Goal: Download file/media

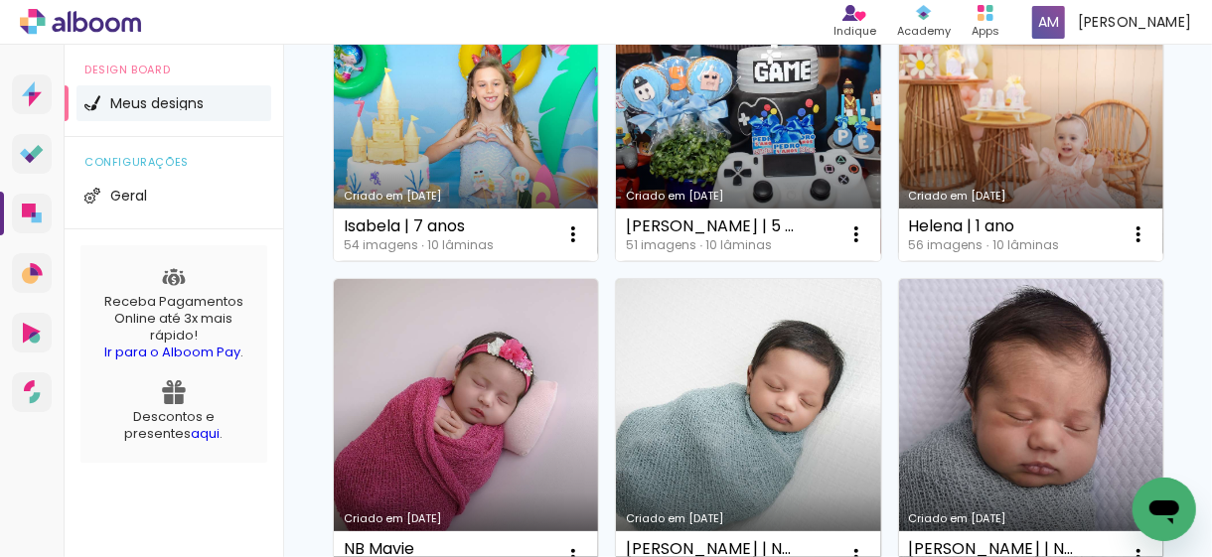
scroll to position [397, 0]
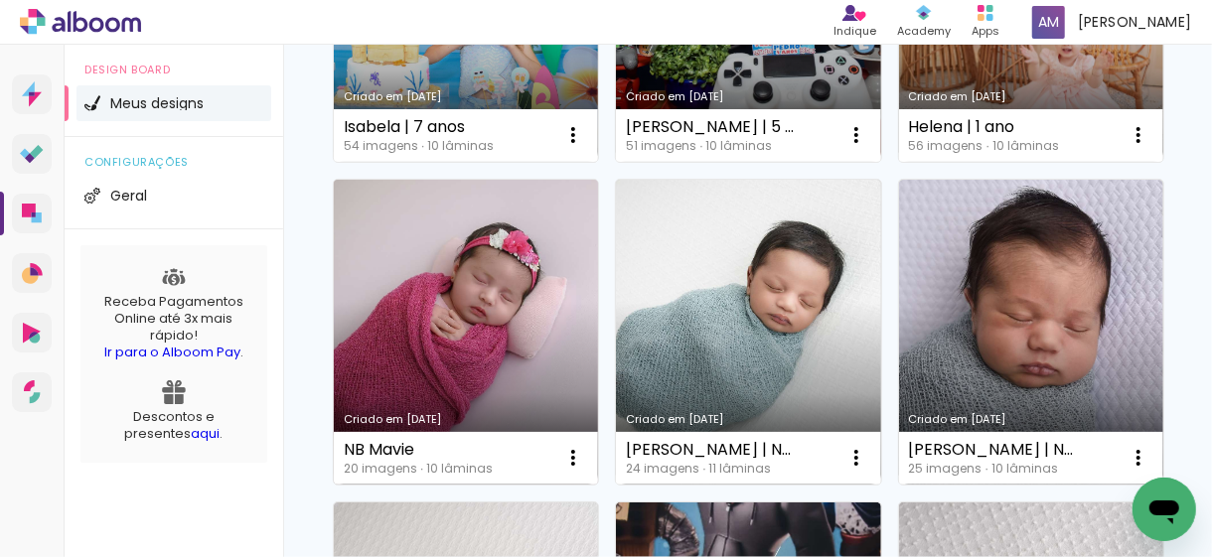
click at [598, 321] on link "Criado em [DATE]" at bounding box center [466, 332] width 264 height 305
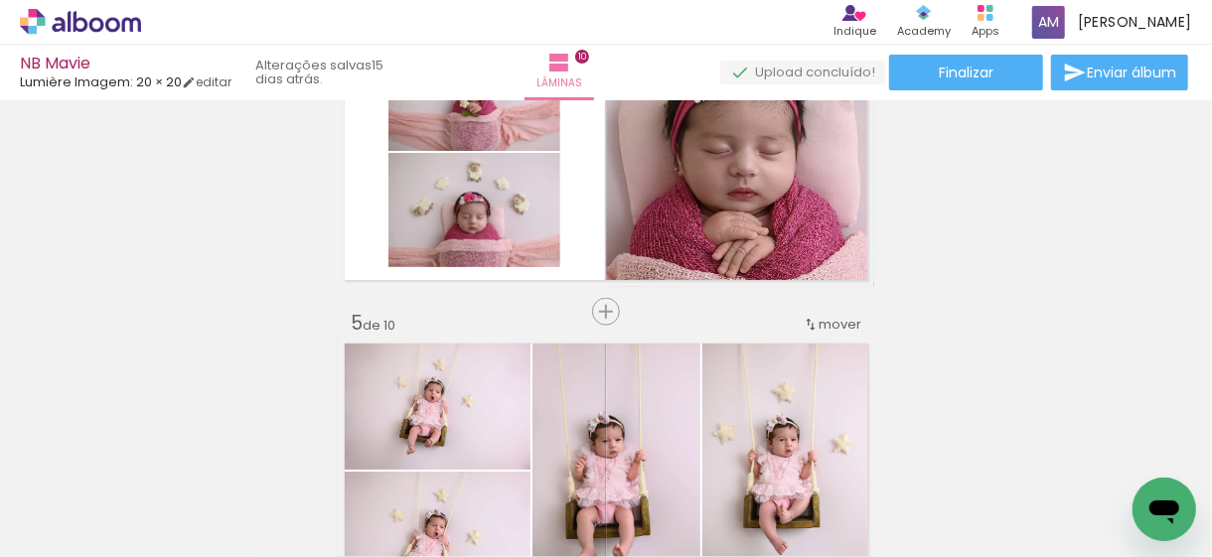
scroll to position [695, 0]
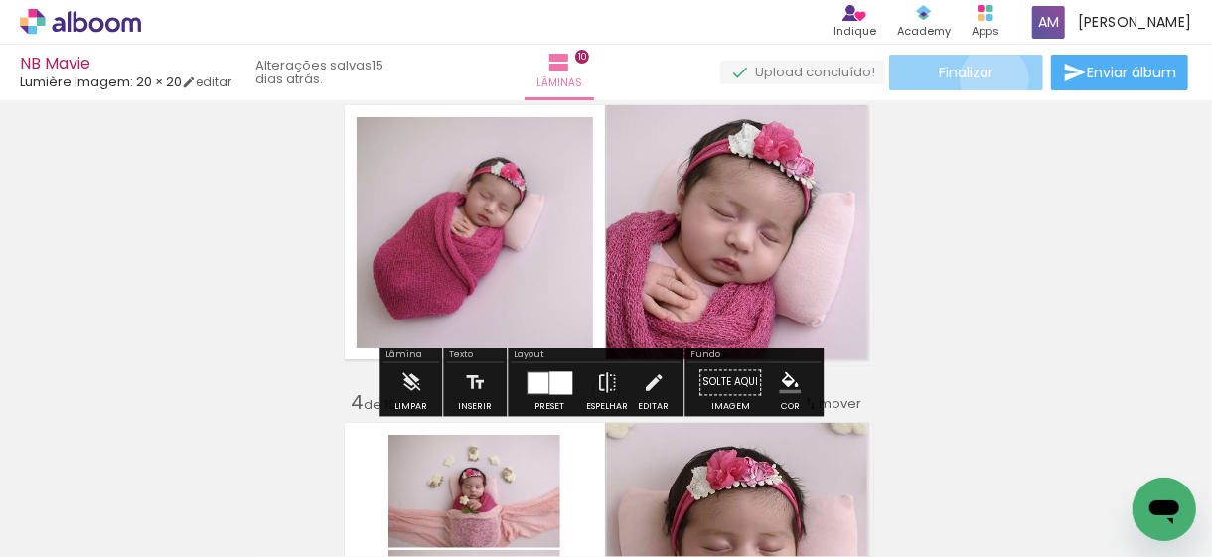
click at [987, 79] on paper-button "Finalizar" at bounding box center [966, 73] width 154 height 36
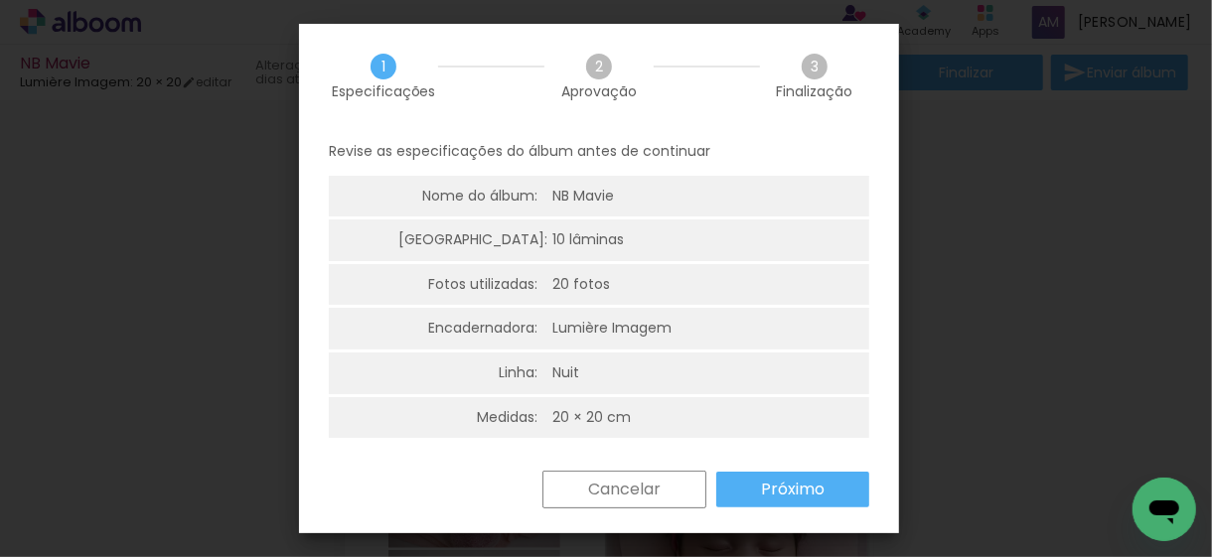
click at [0, 0] on slot "Próximo" at bounding box center [0, 0] width 0 height 0
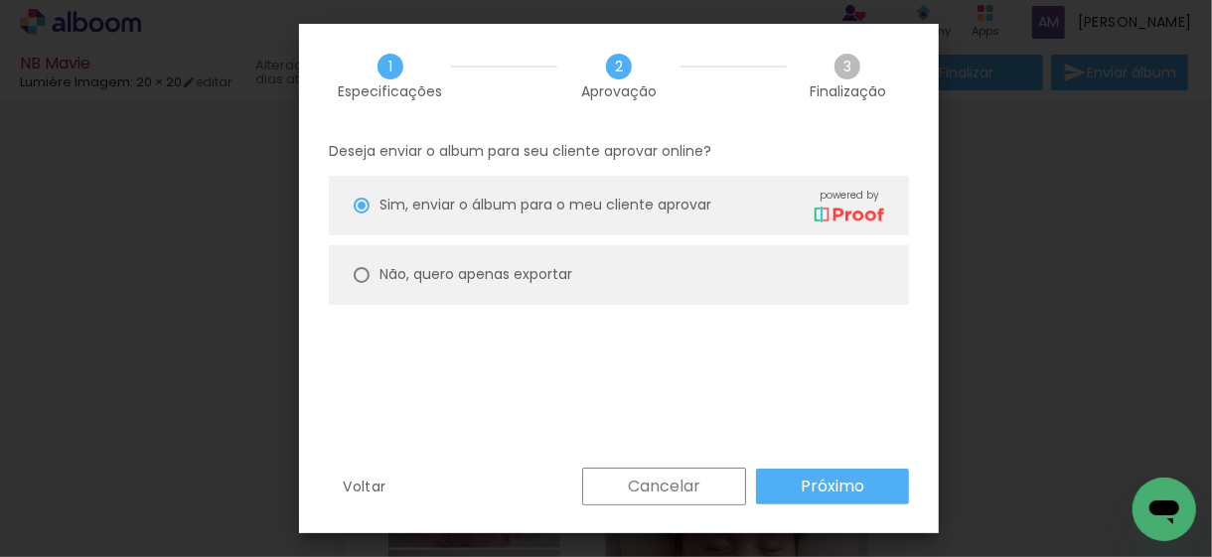
drag, startPoint x: 445, startPoint y: 281, endPoint x: 502, endPoint y: 310, distance: 63.5
click at [0, 0] on slot "Não, quero apenas exportar" at bounding box center [0, 0] width 0 height 0
type paper-radio-button "on"
click at [0, 0] on slot "Próximo" at bounding box center [0, 0] width 0 height 0
type input "Alta, 300 DPI"
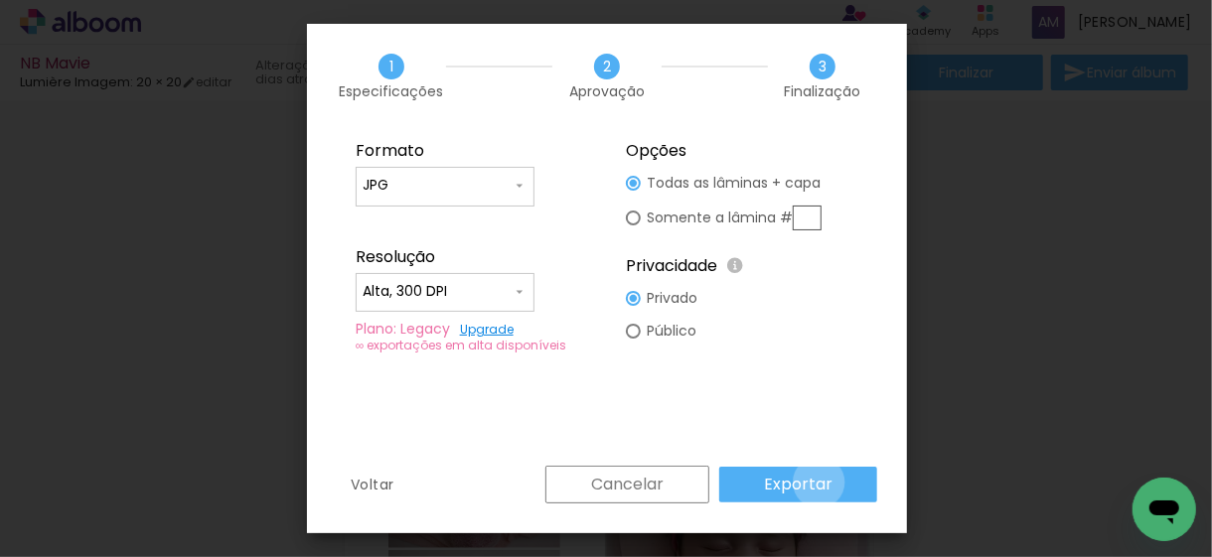
click at [0, 0] on slot "Exportar" at bounding box center [0, 0] width 0 height 0
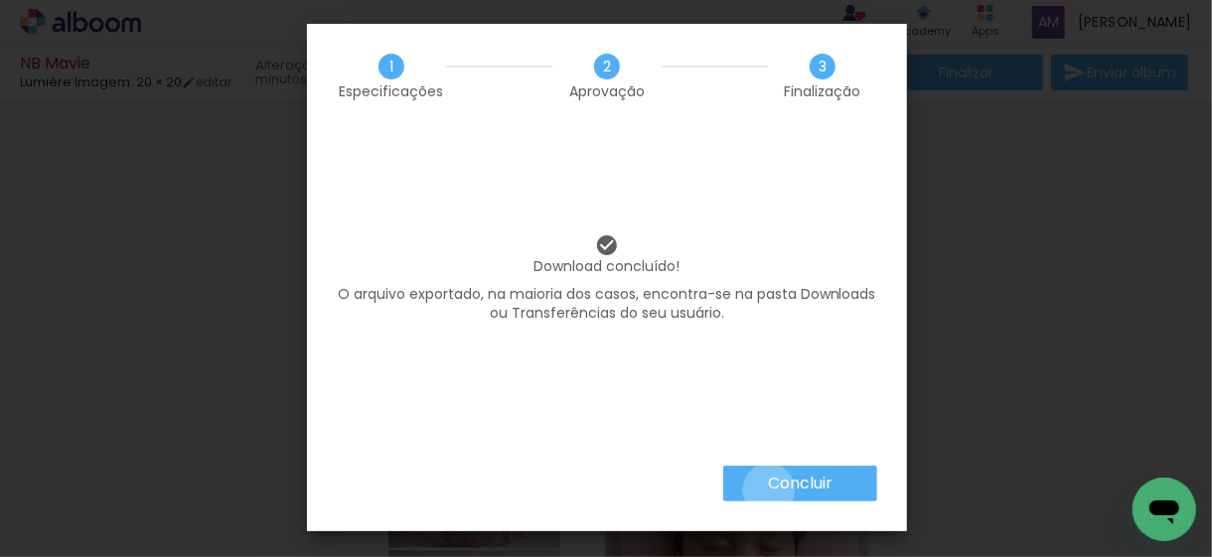
click at [0, 0] on slot "Concluir" at bounding box center [0, 0] width 0 height 0
